Goal: Find specific page/section

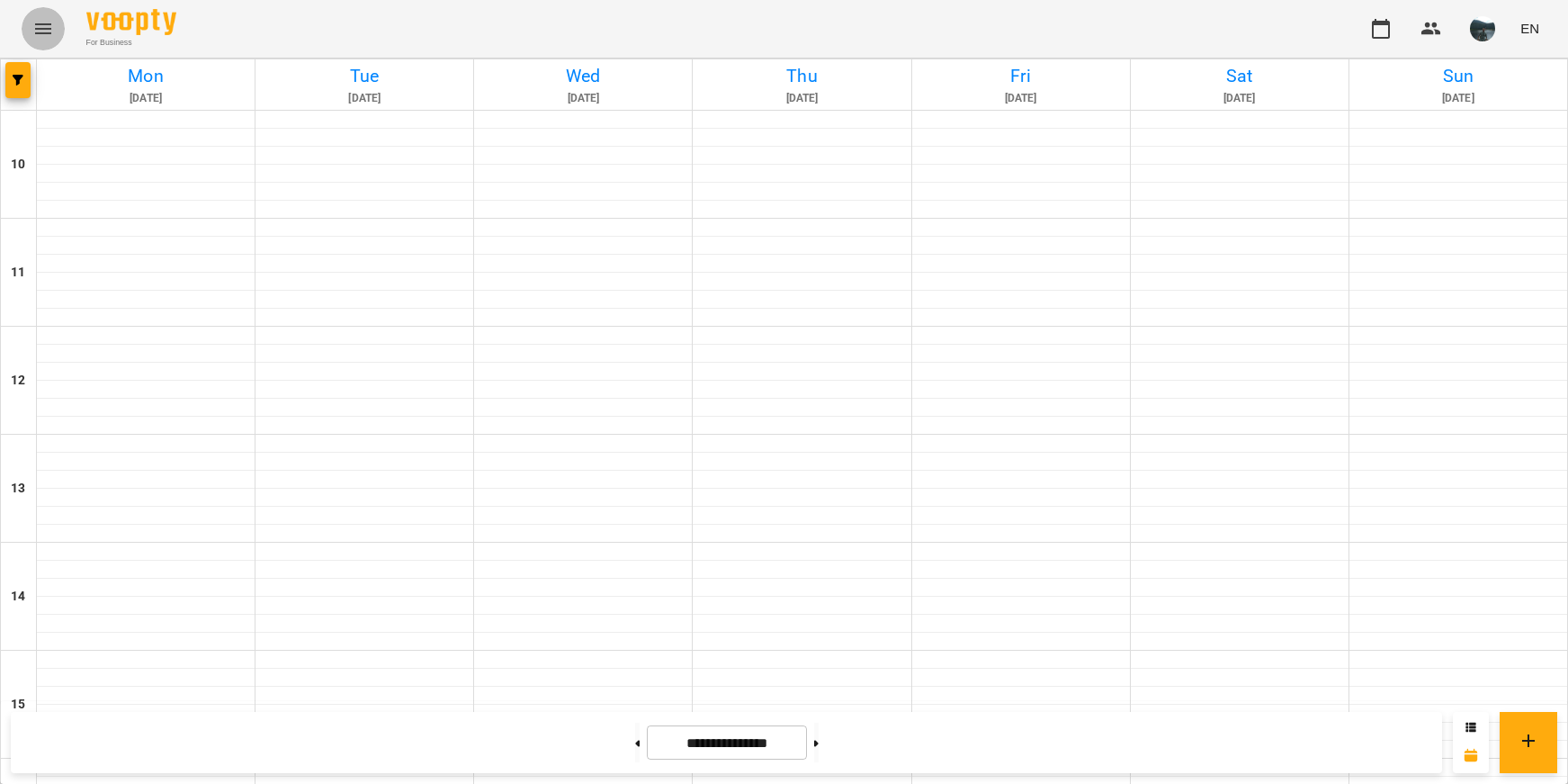
click at [42, 41] on button "Menu" at bounding box center [43, 28] width 43 height 43
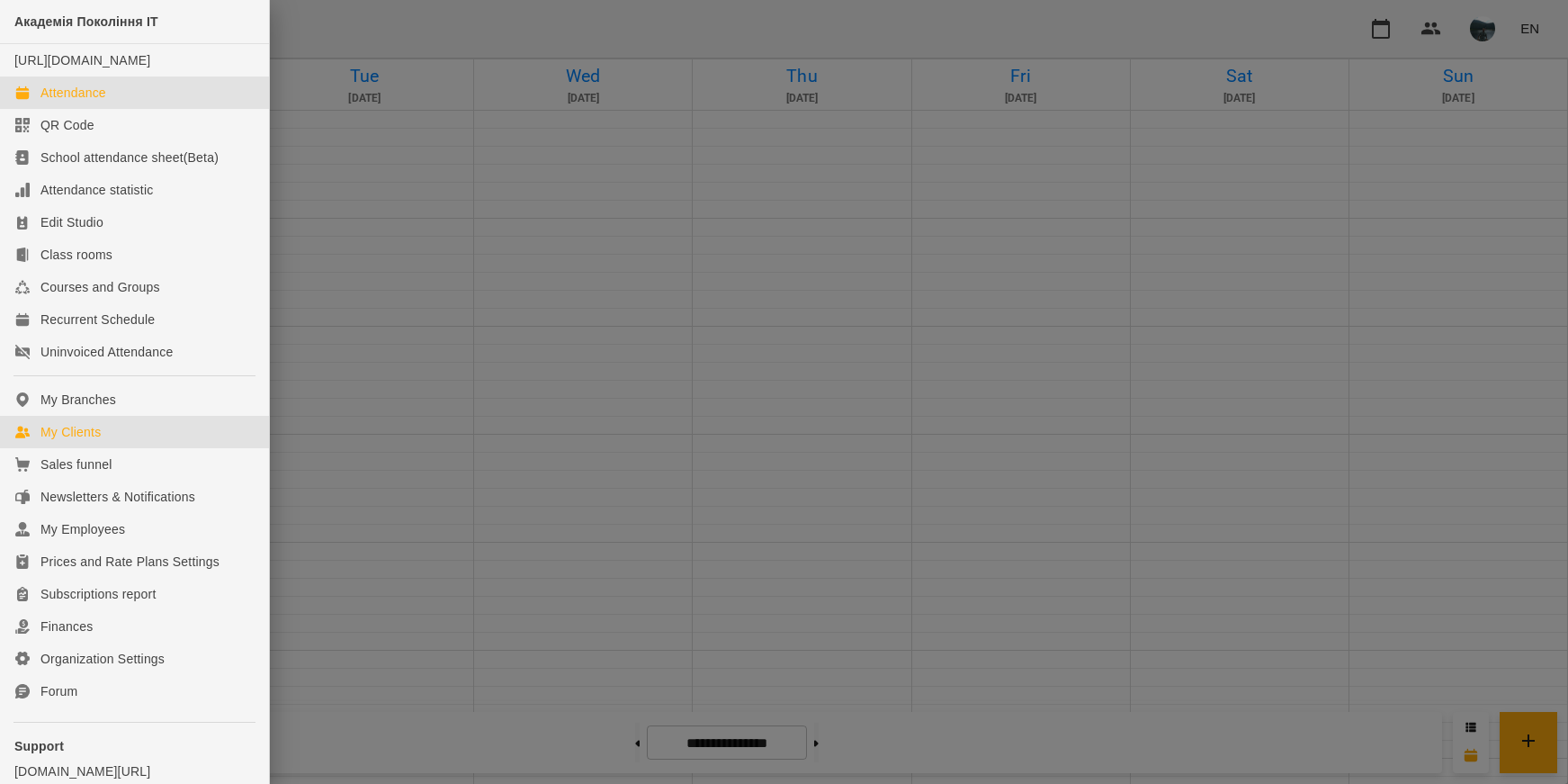
click at [69, 441] on div "My Clients" at bounding box center [71, 431] width 60 height 18
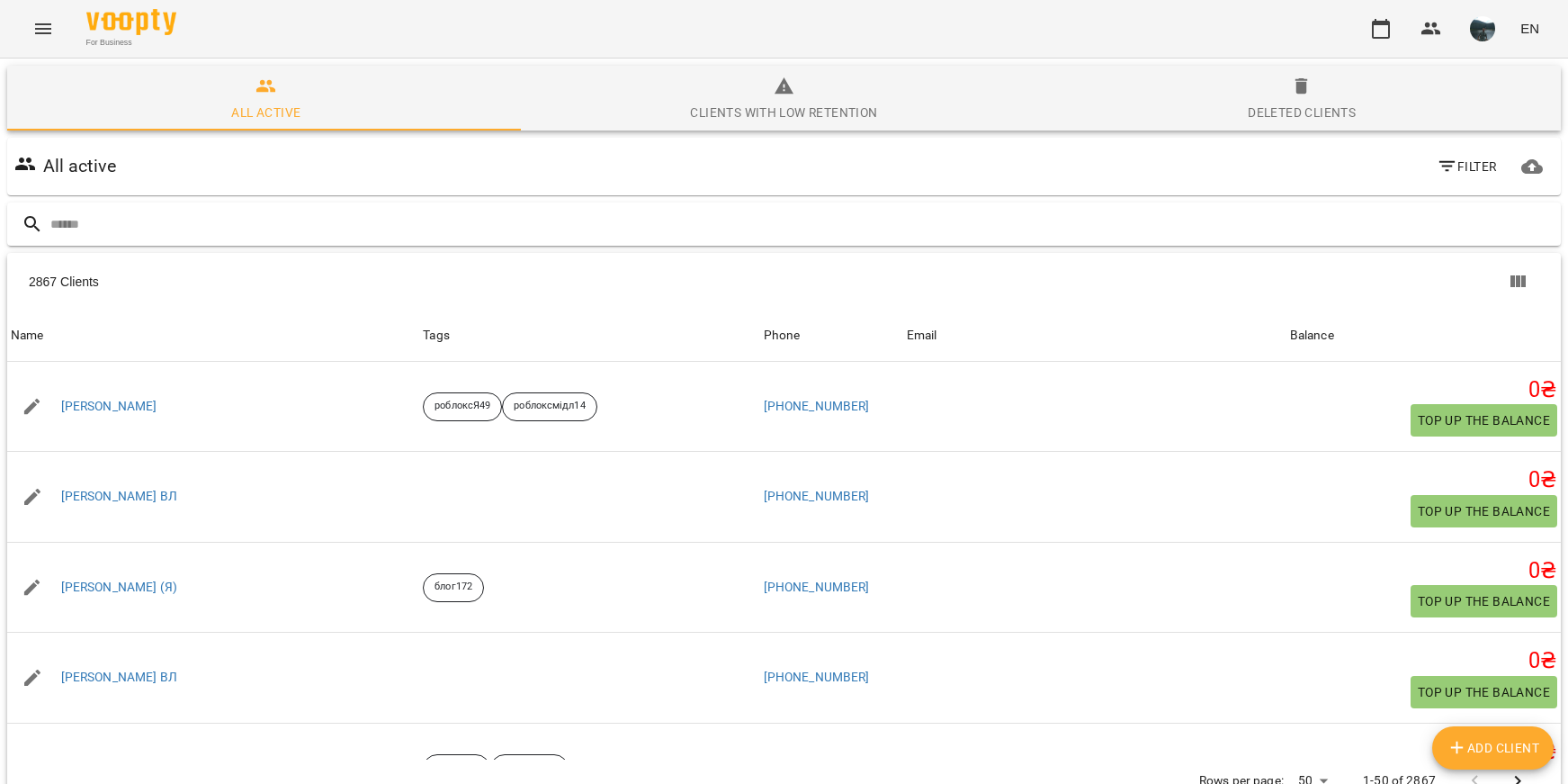
click at [319, 216] on input "text" at bounding box center [802, 224] width 1503 height 29
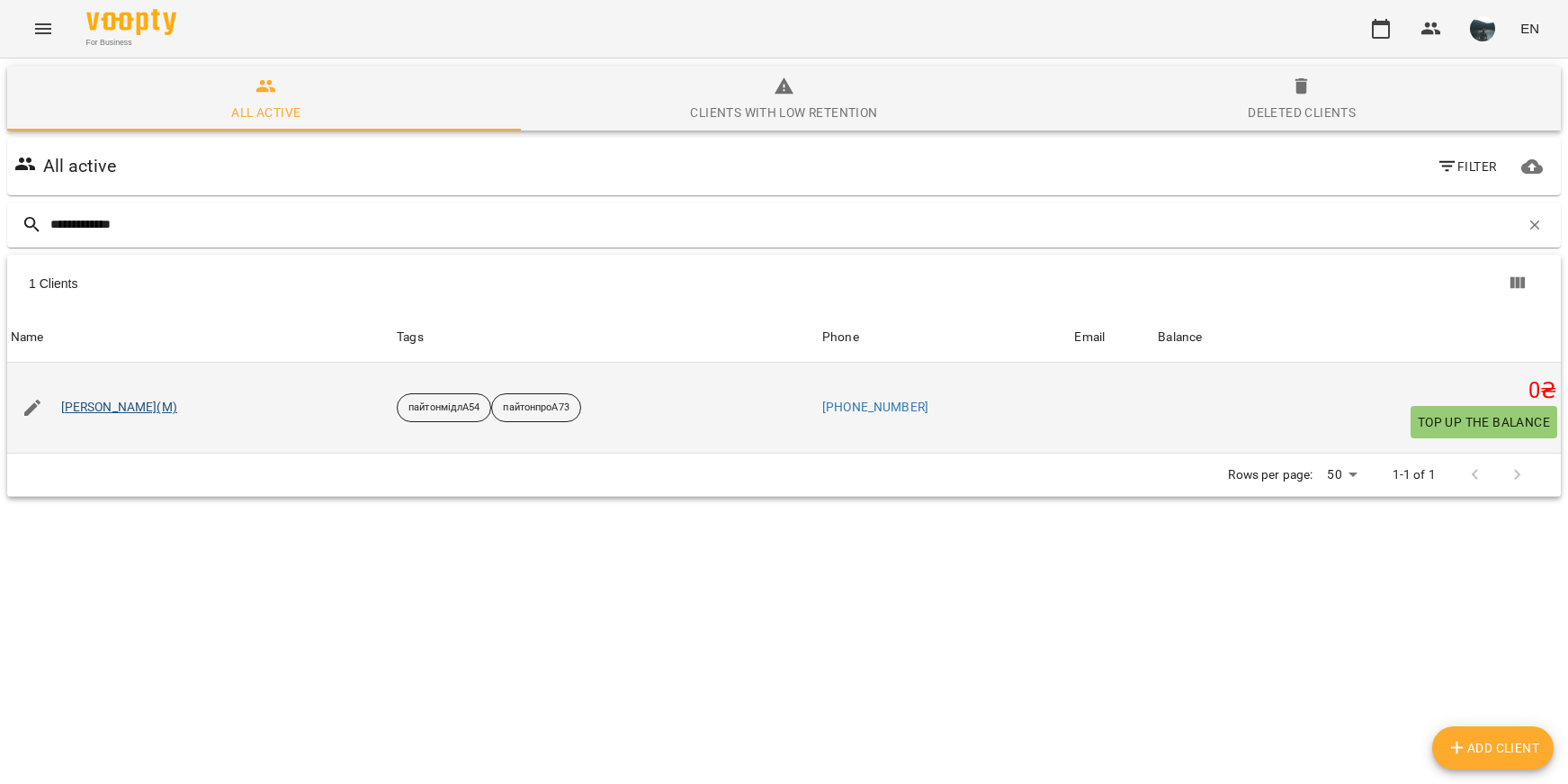
type input "**********"
click at [152, 399] on link "[PERSON_NAME](М)" at bounding box center [119, 407] width 116 height 18
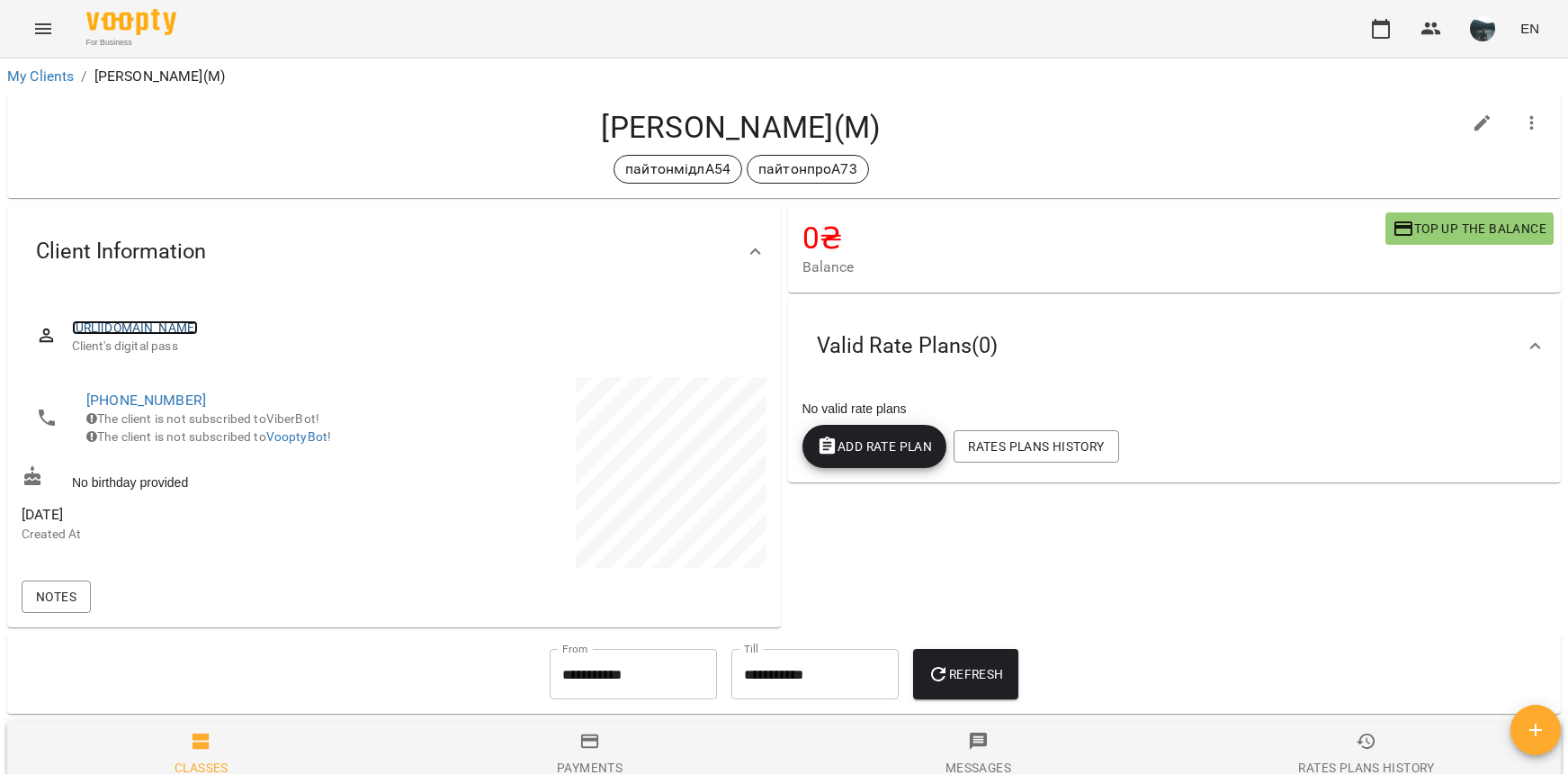
click at [199, 323] on link "[URL][DOMAIN_NAME]" at bounding box center [135, 327] width 127 height 15
